Goal: Information Seeking & Learning: Check status

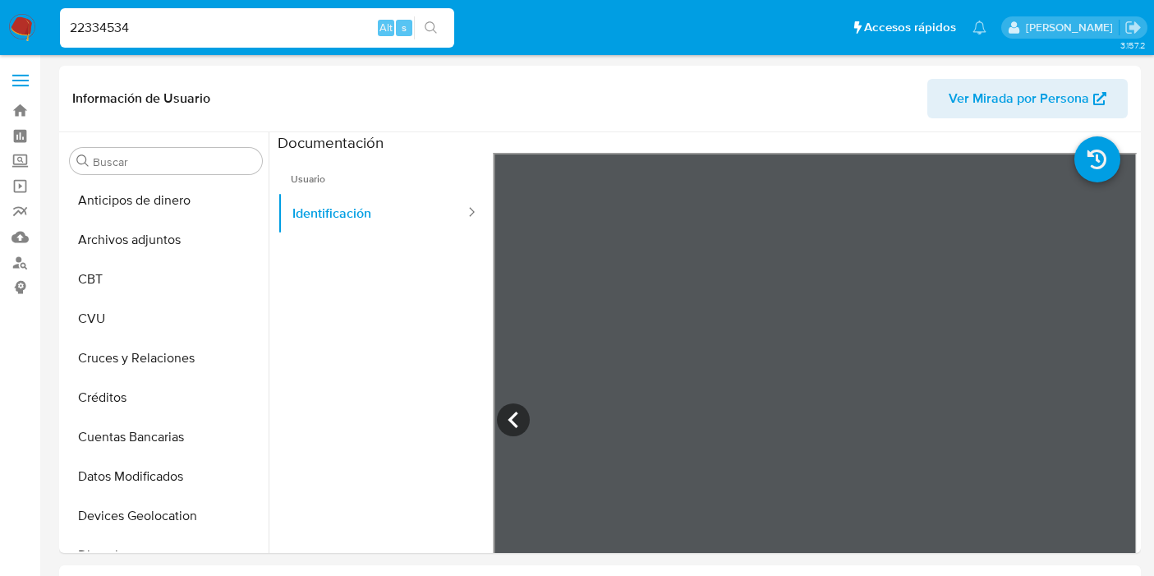
select select "10"
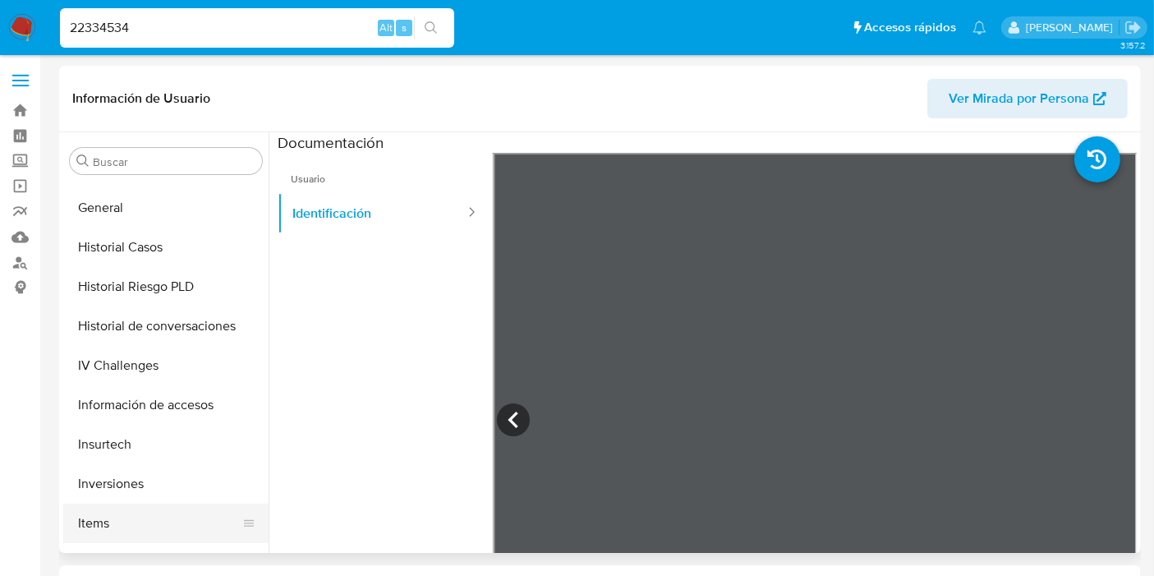
scroll to position [547, 0]
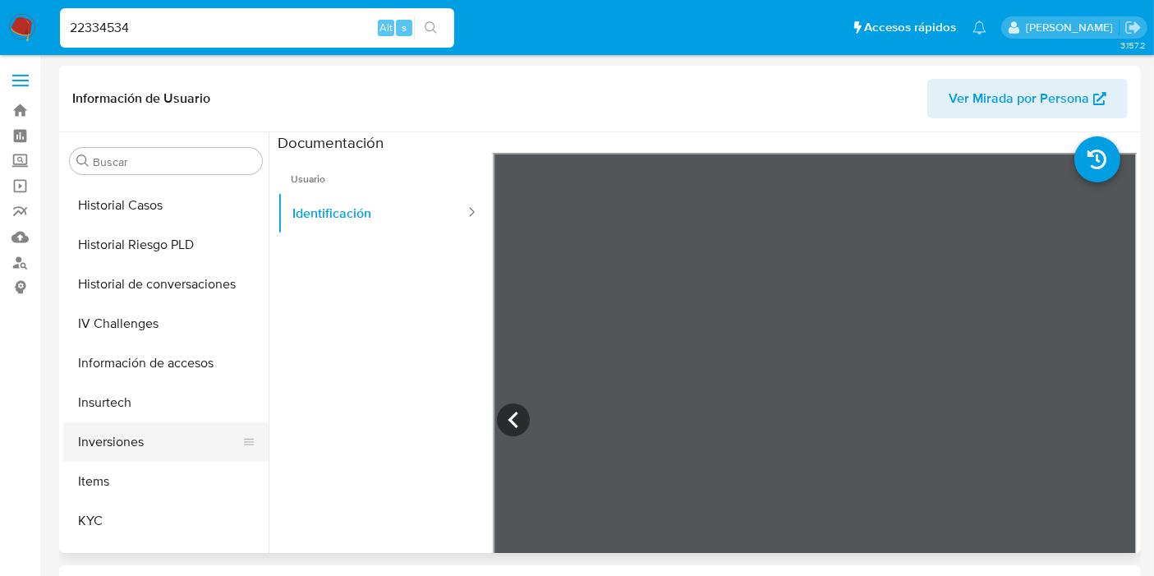
click at [110, 431] on button "Inversiones" at bounding box center [159, 441] width 192 height 39
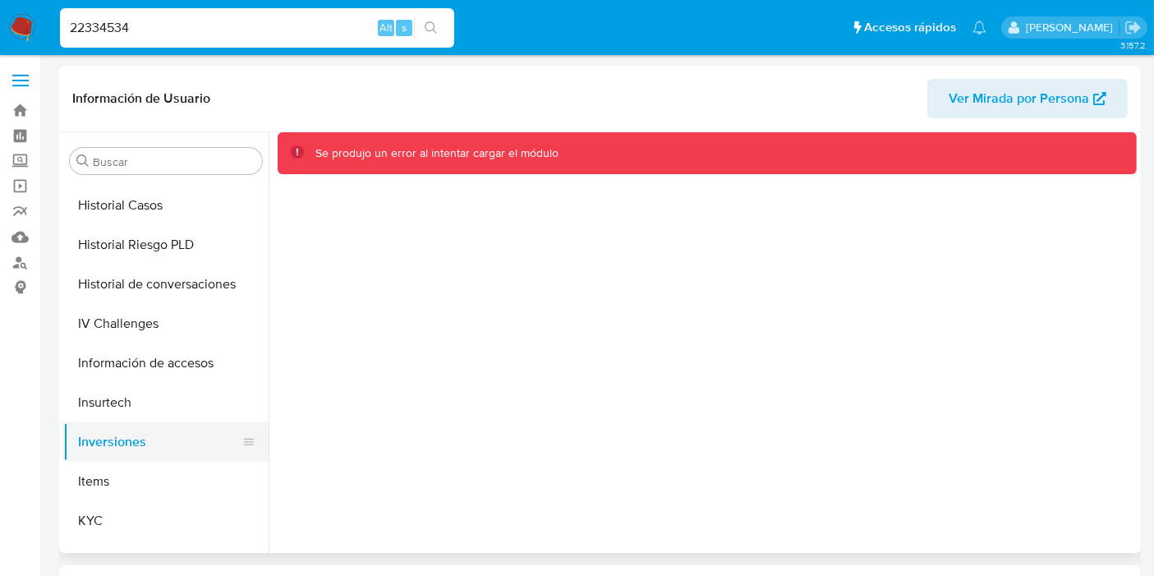
click at [108, 432] on button "Inversiones" at bounding box center [159, 441] width 192 height 39
click at [120, 407] on button "Insurtech" at bounding box center [159, 402] width 192 height 39
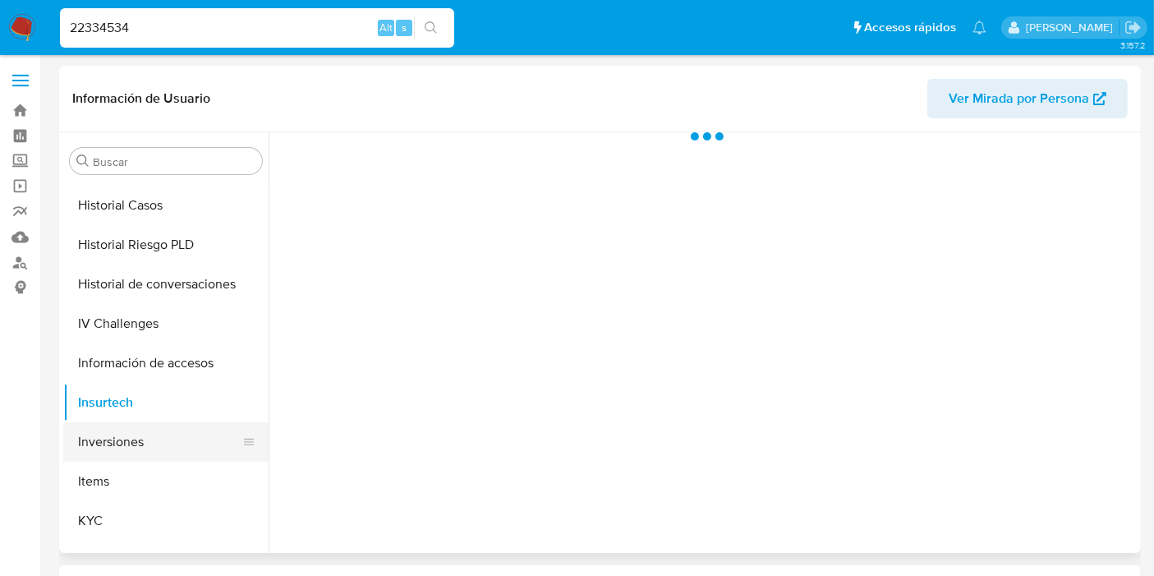
click at [113, 439] on button "Inversiones" at bounding box center [159, 441] width 192 height 39
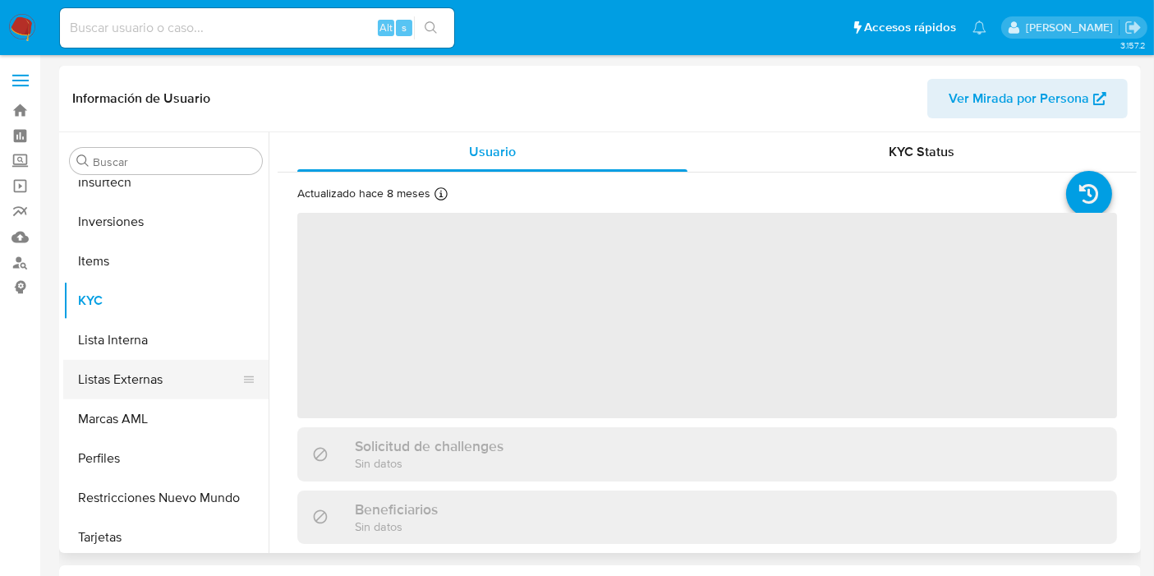
scroll to position [772, 0]
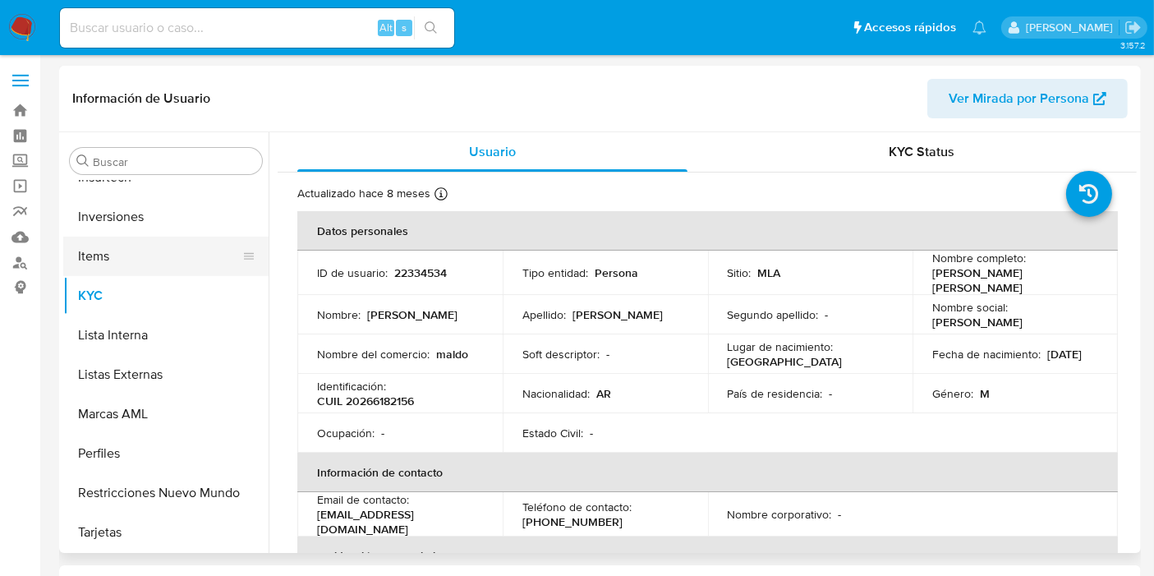
select select "10"
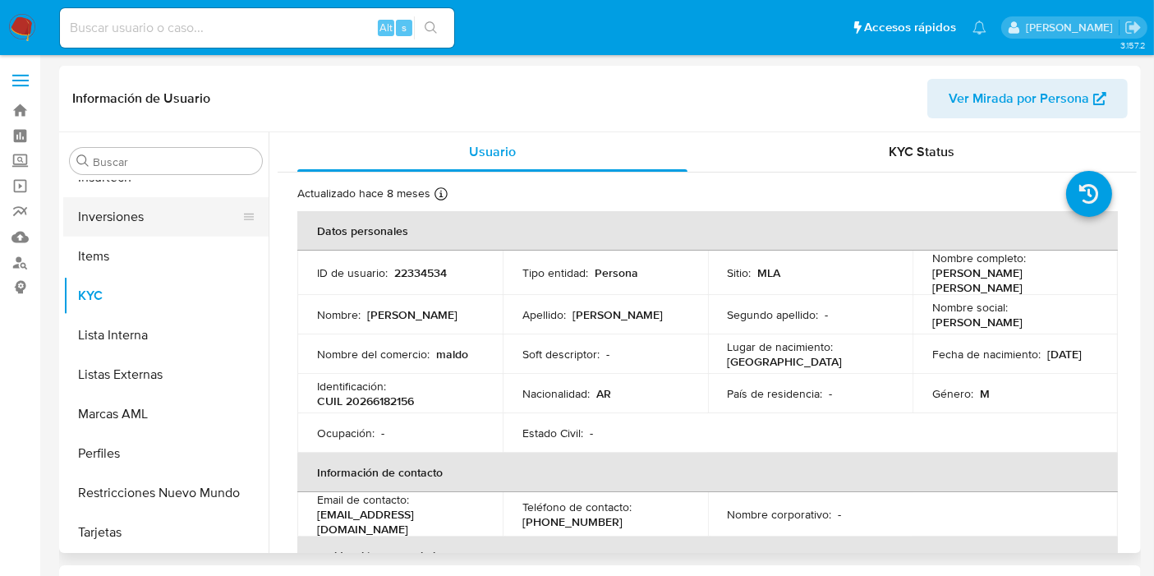
click at [115, 231] on button "Inversiones" at bounding box center [159, 216] width 192 height 39
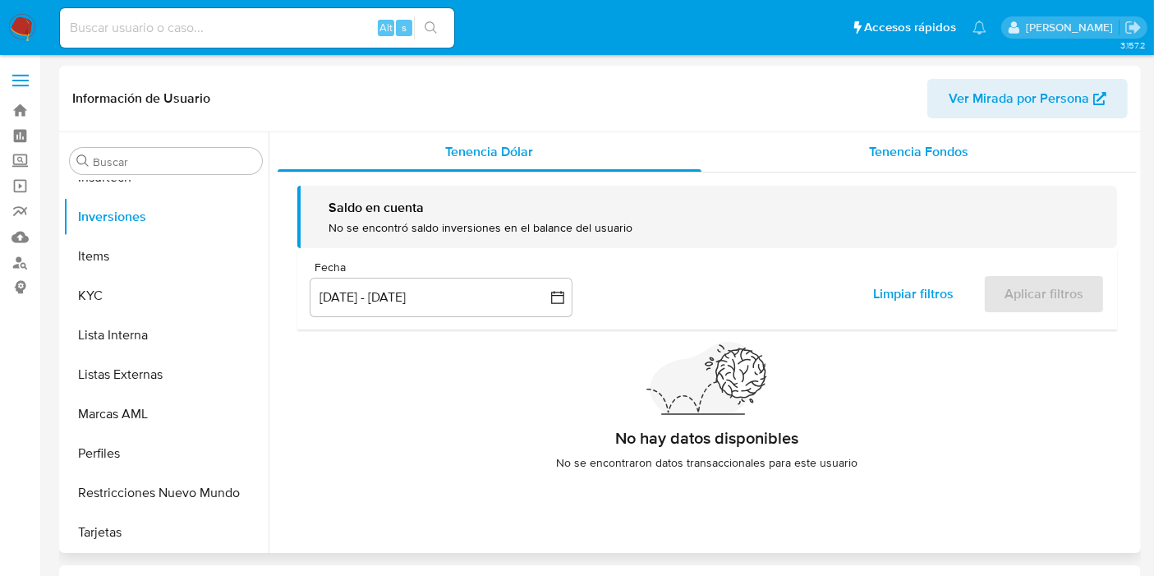
click at [889, 154] on span "Tenencia Fondos" at bounding box center [919, 151] width 99 height 19
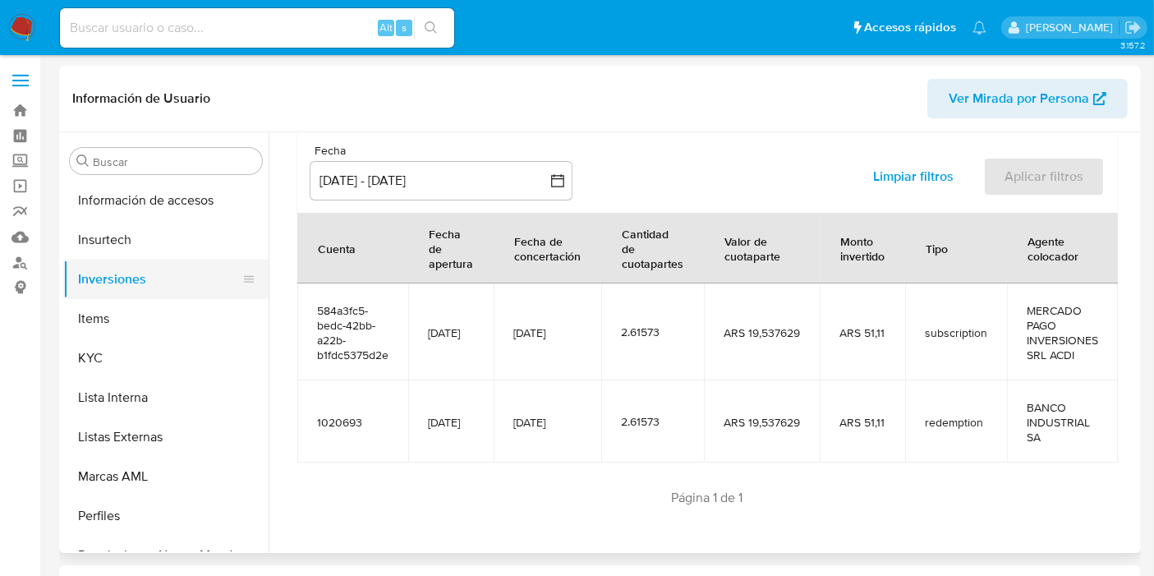
scroll to position [681, 0]
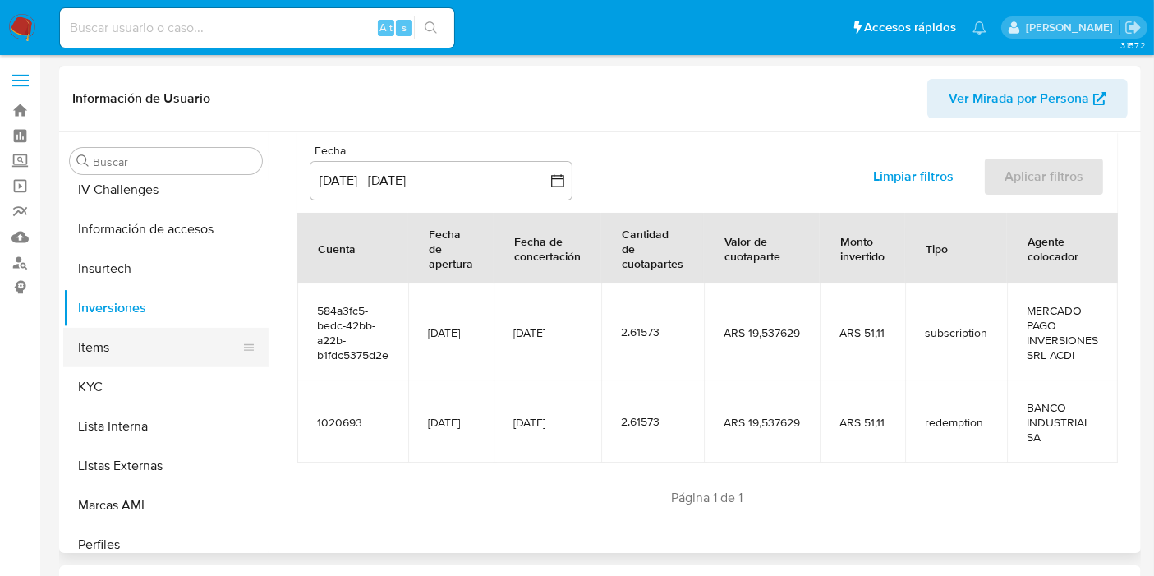
click at [102, 352] on button "Items" at bounding box center [159, 347] width 192 height 39
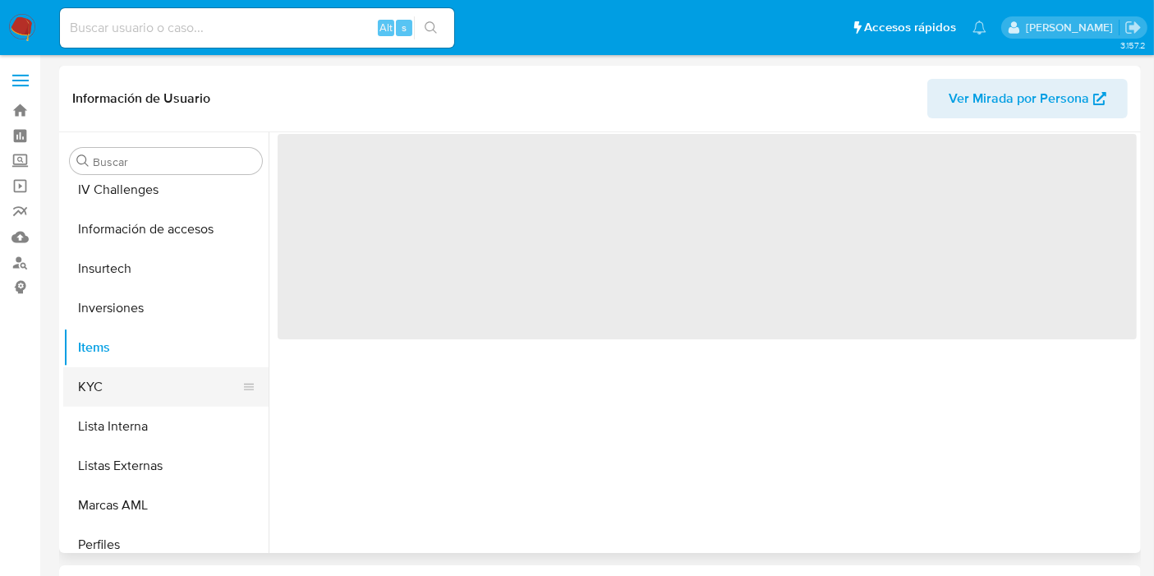
scroll to position [0, 0]
click at [108, 379] on button "KYC" at bounding box center [159, 386] width 192 height 39
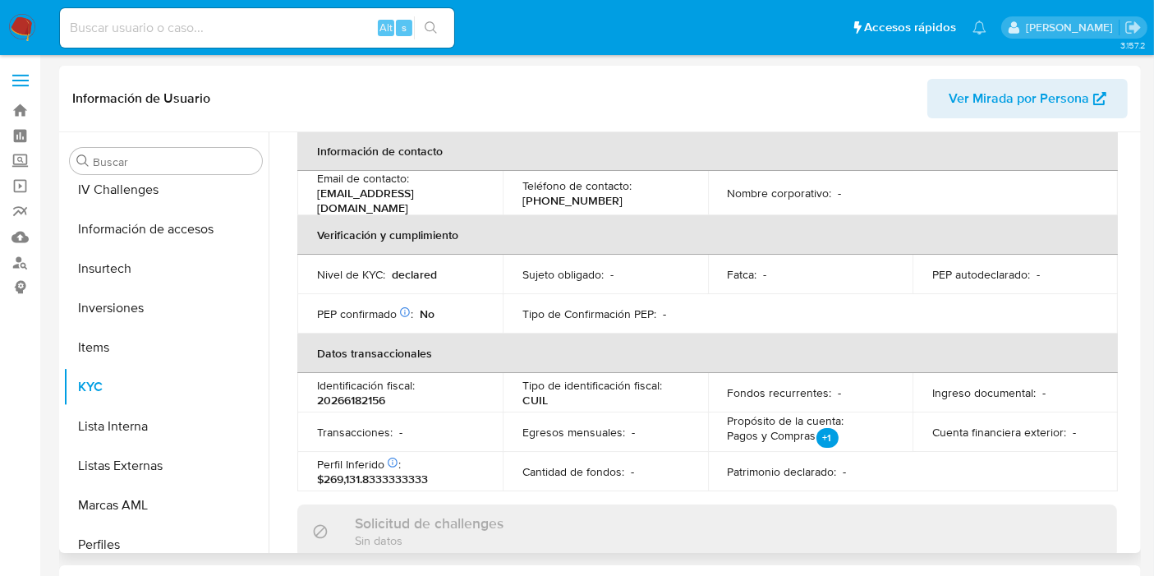
scroll to position [296, 0]
